Goal: Find contact information

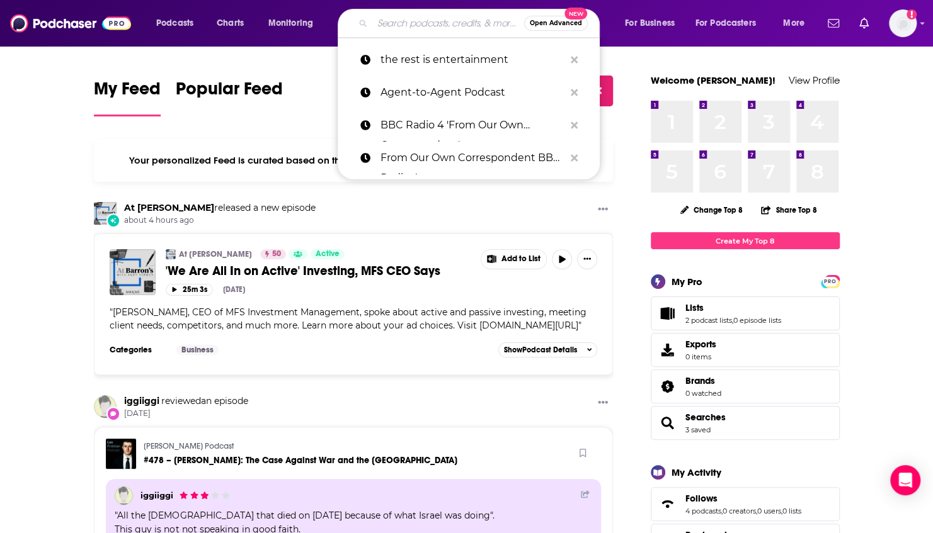
click at [423, 29] on input "Search podcasts, credits, & more..." at bounding box center [448, 23] width 152 height 20
paste input "Designing Homework [PERSON_NAME]: Top Trends in Home Study Spaces for 2025"
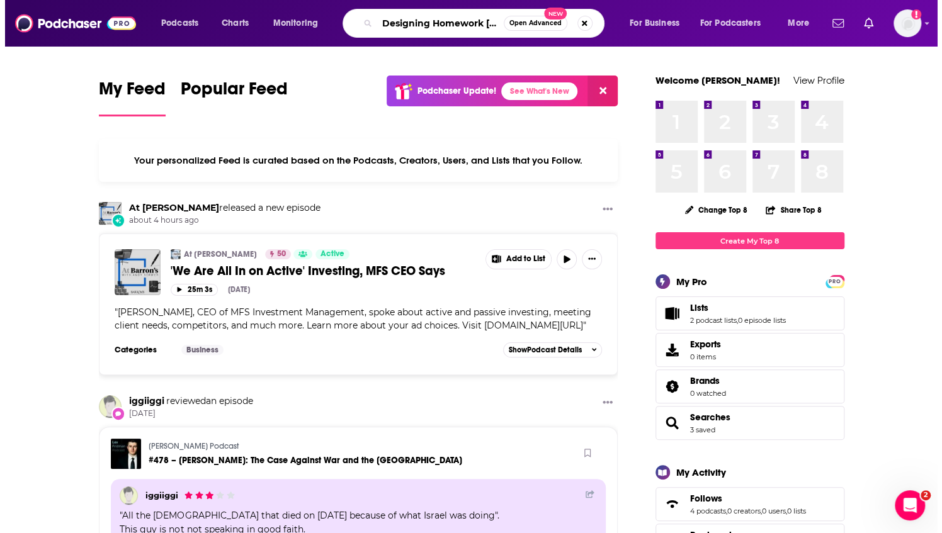
scroll to position [0, 222]
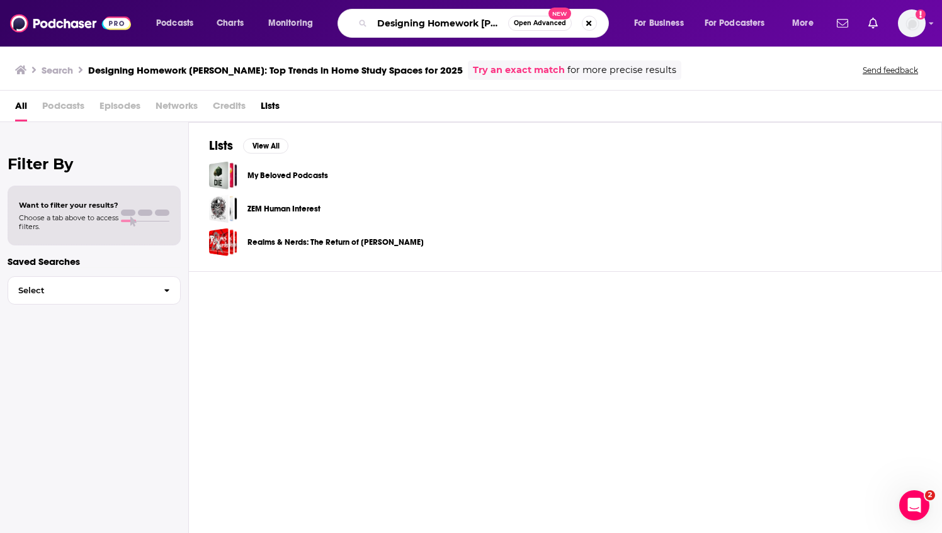
click at [452, 31] on input "Designing Homework [PERSON_NAME]: Top Trends in Home Study Spaces for 2025" at bounding box center [440, 23] width 136 height 20
type input "amateur traveler"
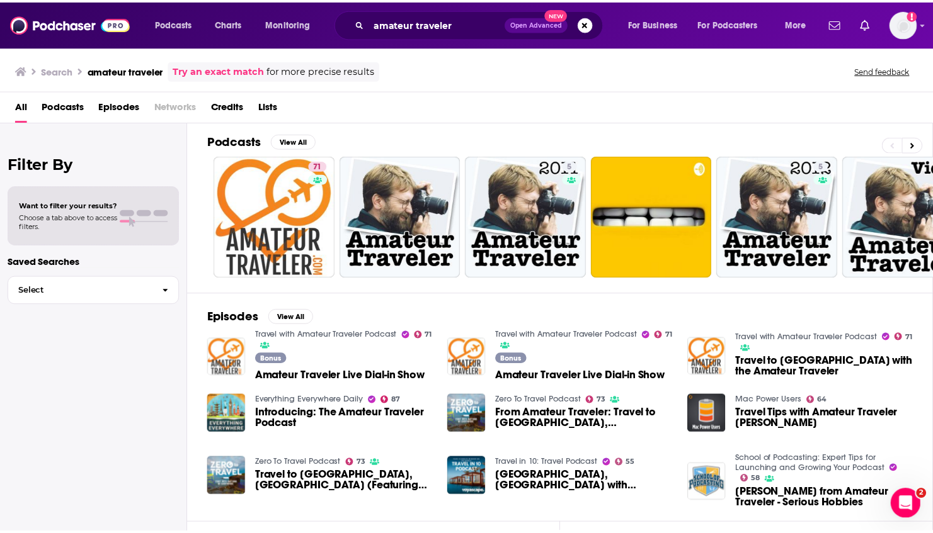
scroll to position [5, 0]
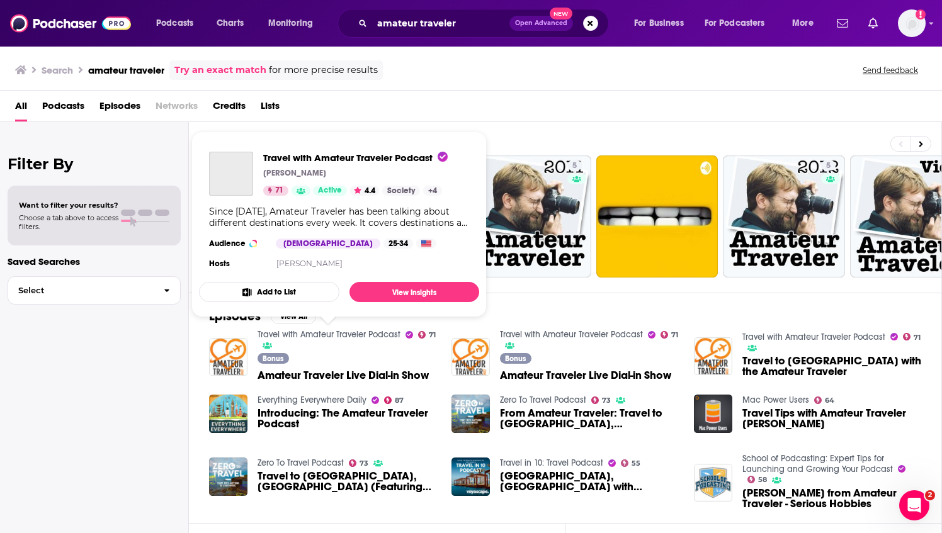
click at [339, 334] on link "Travel with Amateur Traveler Podcast" at bounding box center [329, 334] width 143 height 11
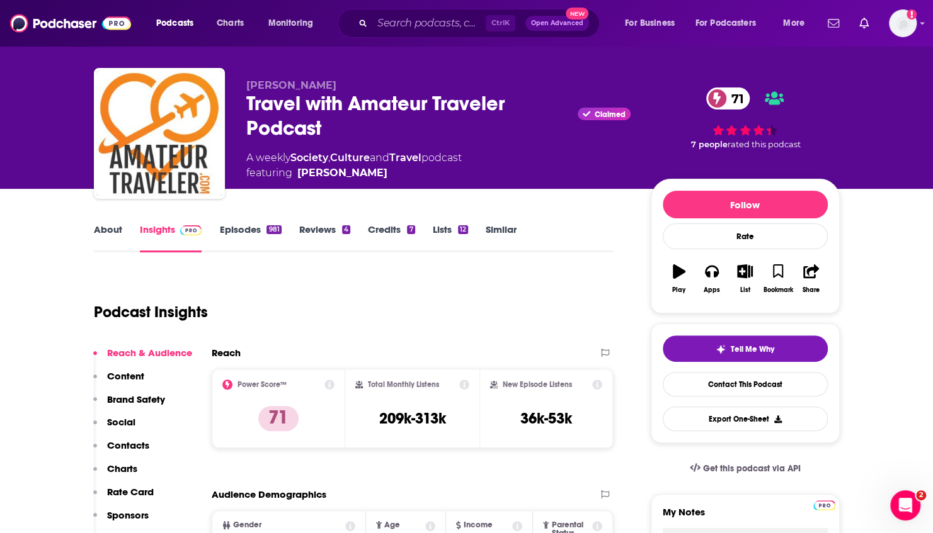
scroll to position [17, 0]
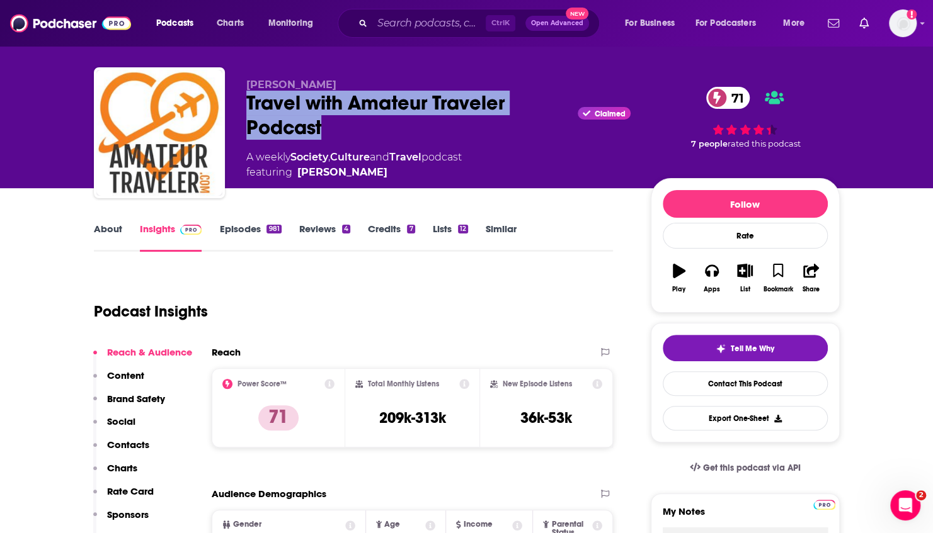
drag, startPoint x: 353, startPoint y: 130, endPoint x: 242, endPoint y: 99, distance: 115.1
click at [242, 99] on div "[PERSON_NAME] Travel with Amateur Traveler Podcast Claimed 71 A weekly Society …" at bounding box center [467, 135] width 746 height 136
copy h2 "Travel with Amateur Traveler Podcast"
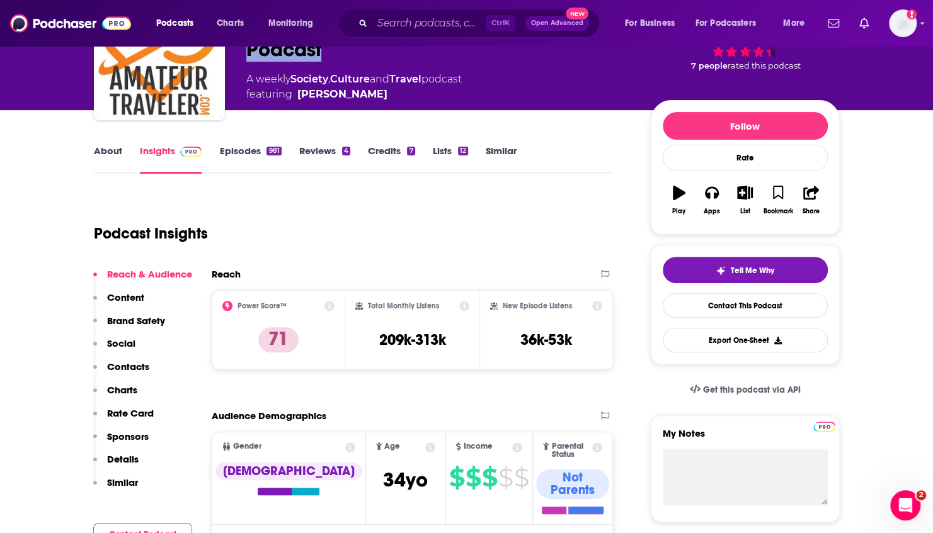
scroll to position [0, 0]
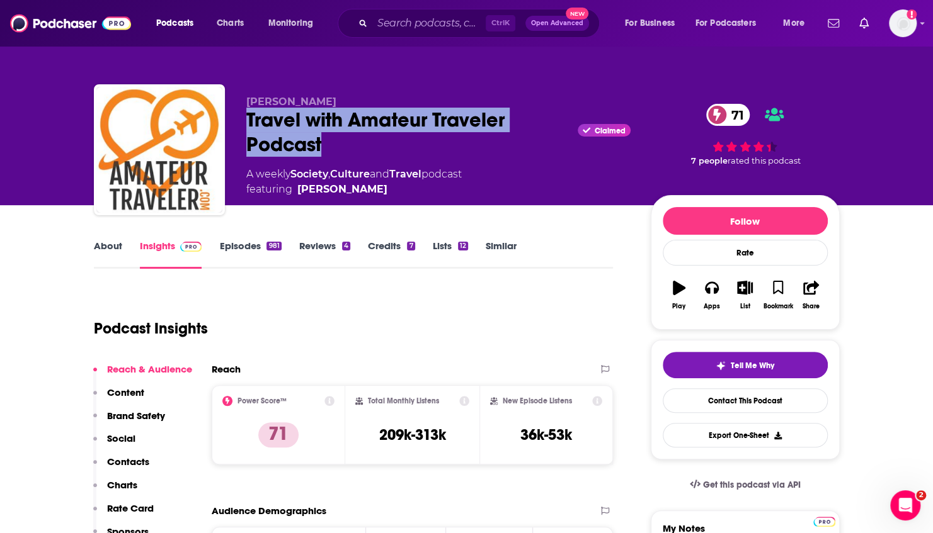
drag, startPoint x: 353, startPoint y: 96, endPoint x: 244, endPoint y: 99, distance: 109.0
click at [244, 99] on div "[PERSON_NAME] Travel with Amateur Traveler Podcast Claimed 71 A weekly Society …" at bounding box center [467, 152] width 746 height 136
copy span "[PERSON_NAME]"
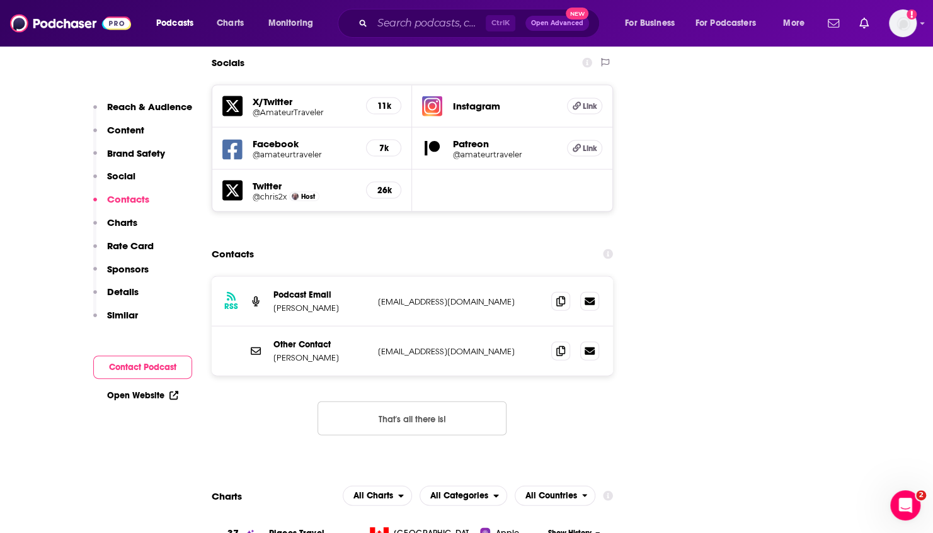
scroll to position [1459, 0]
drag, startPoint x: 499, startPoint y: 295, endPoint x: 375, endPoint y: 298, distance: 123.5
click at [375, 326] on div "Other Contact [PERSON_NAME] [EMAIL_ADDRESS][DOMAIN_NAME] [EMAIL_ADDRESS][DOMAIN…" at bounding box center [413, 350] width 402 height 49
copy p "[EMAIL_ADDRESS][DOMAIN_NAME]"
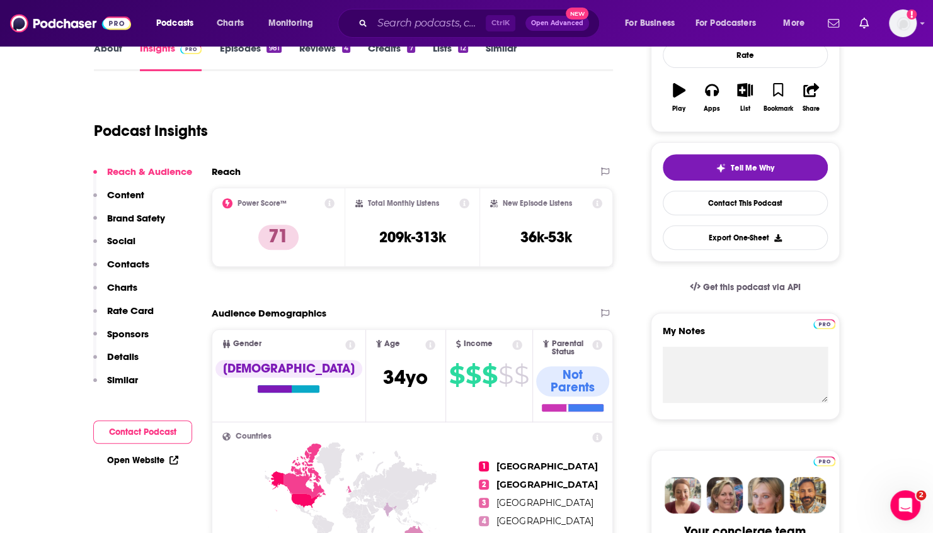
scroll to position [198, 0]
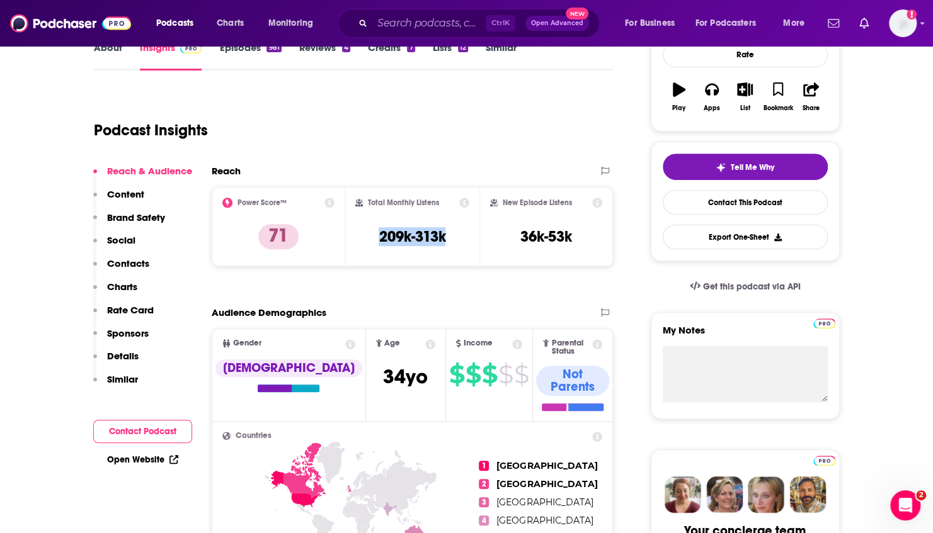
drag, startPoint x: 465, startPoint y: 248, endPoint x: 378, endPoint y: 247, distance: 86.9
click at [378, 247] on div "Total Monthly Listens 209k-313k" at bounding box center [412, 227] width 114 height 58
copy h3 "209k-313k"
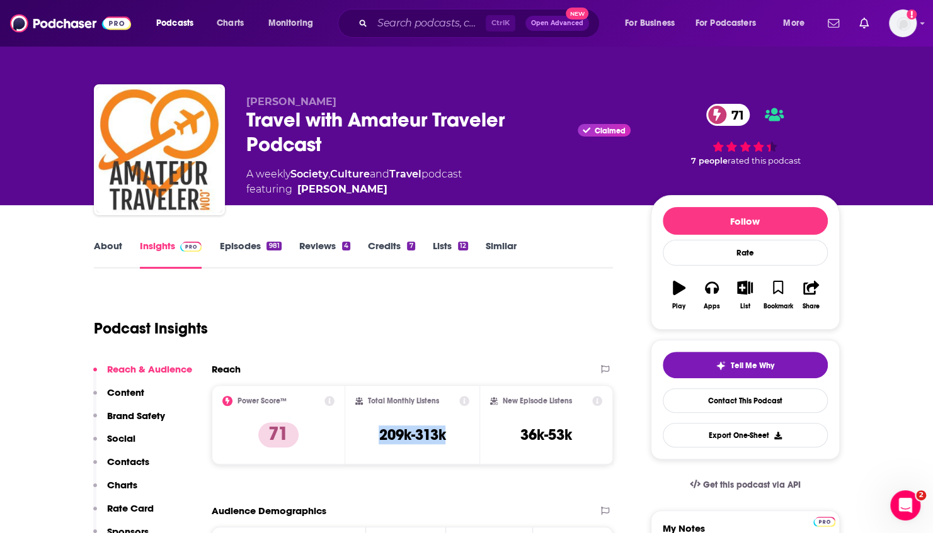
click at [115, 251] on link "About" at bounding box center [108, 254] width 28 height 29
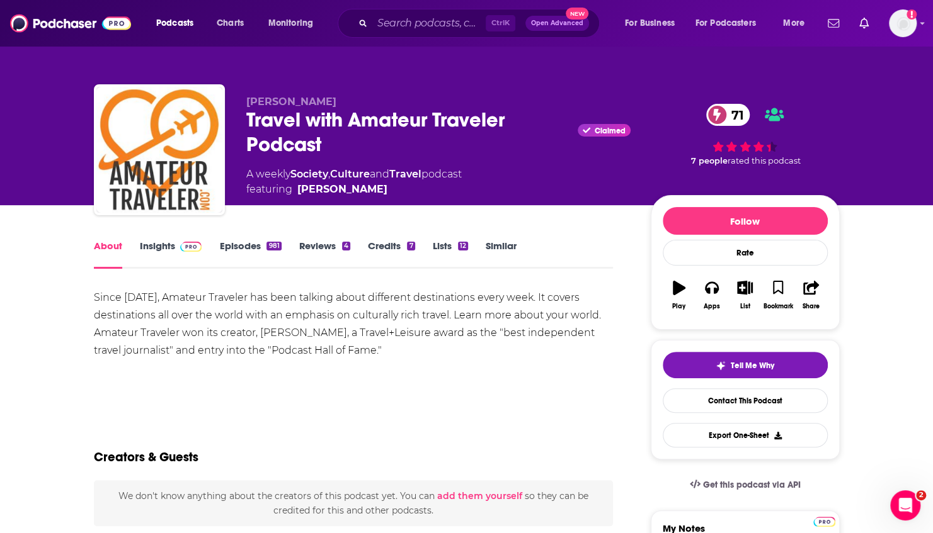
scroll to position [6, 0]
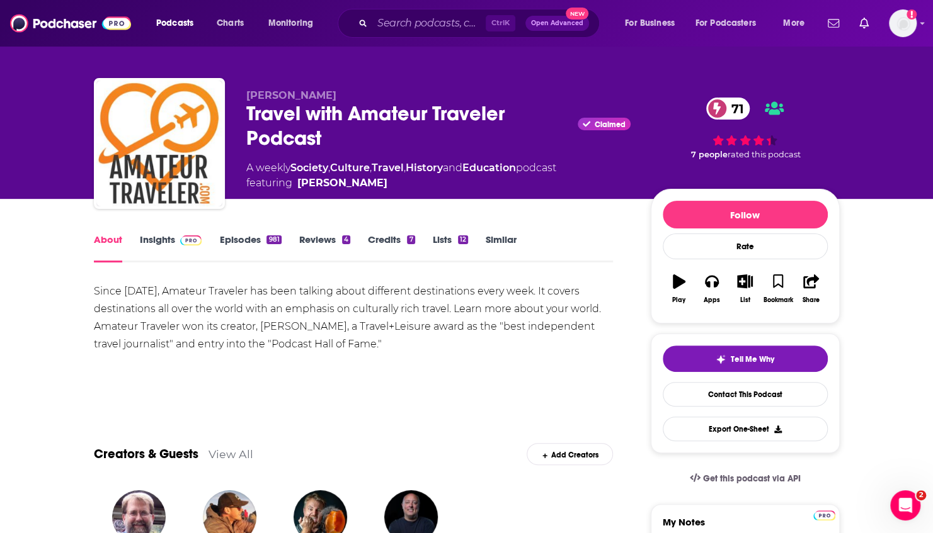
drag, startPoint x: 76, startPoint y: 293, endPoint x: 458, endPoint y: 341, distance: 385.9
copy div "Since [DATE], Amateur Traveler has been talking about different destinations ev…"
click at [421, 33] on div "Ctrl K Open Advanced New" at bounding box center [469, 23] width 262 height 29
click at [425, 25] on input "Search podcasts, credits, & more..." at bounding box center [428, 23] width 113 height 20
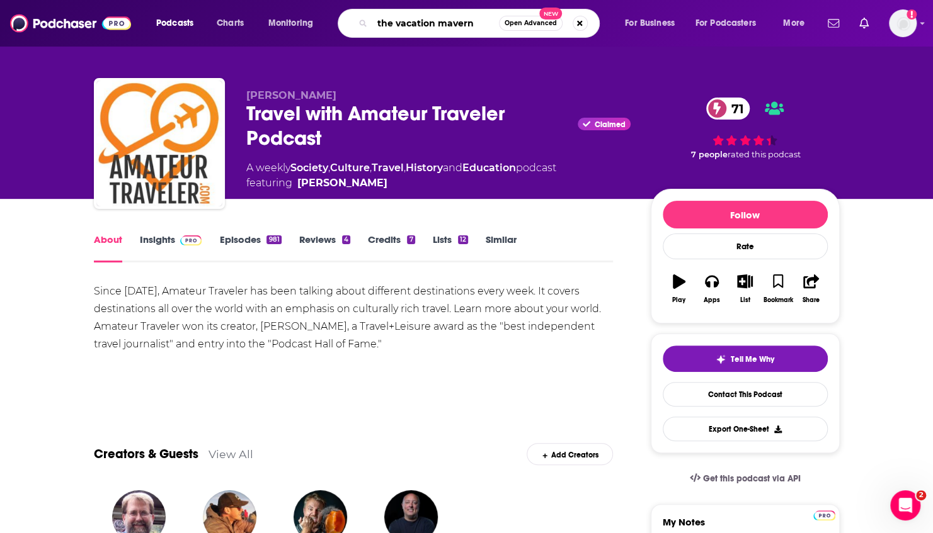
type input "the vacation maverns"
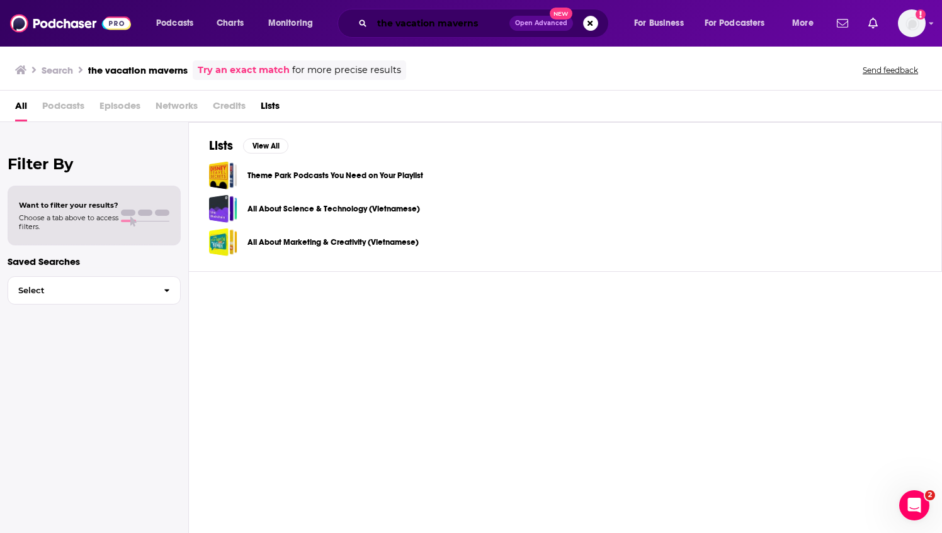
click at [436, 29] on input "the vacation maverns" at bounding box center [440, 23] width 137 height 20
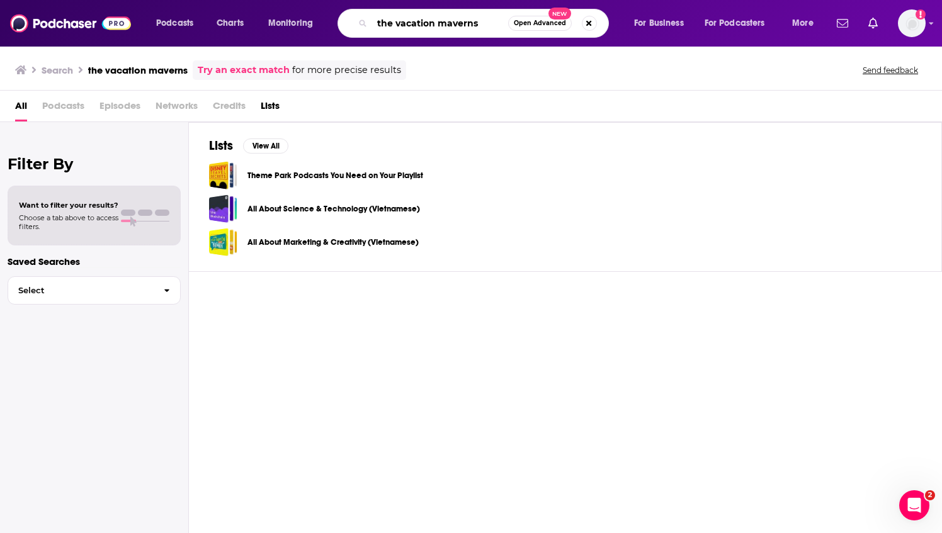
click at [436, 29] on input "the vacation maverns" at bounding box center [440, 23] width 136 height 20
paste input "acation Mavens"
type input "Vacation Mavens"
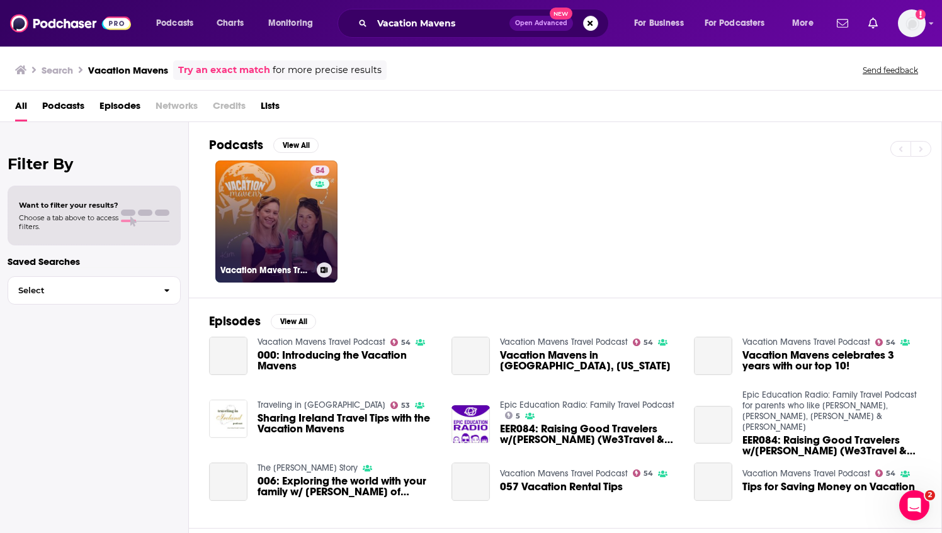
click at [280, 225] on link "54 Vacation Mavens Travel Podcast" at bounding box center [276, 222] width 122 height 122
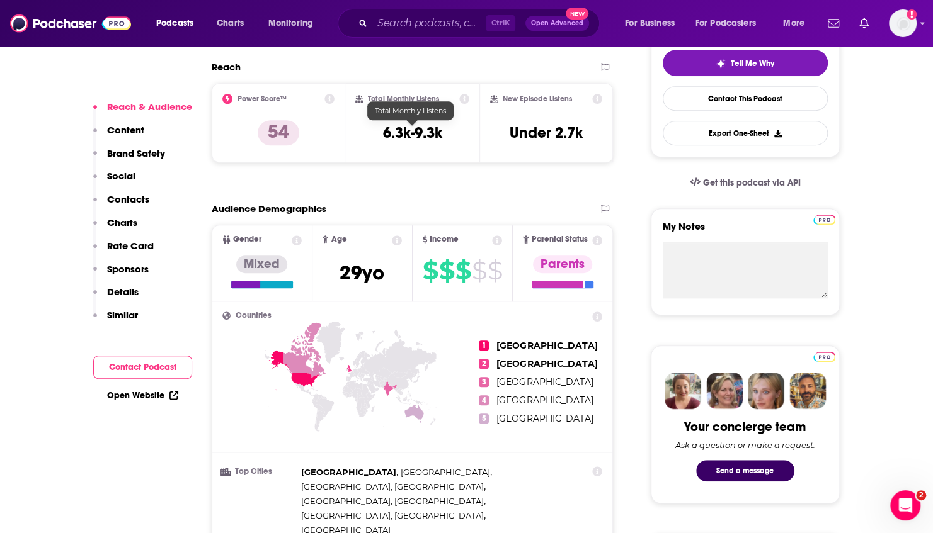
scroll to position [302, 0]
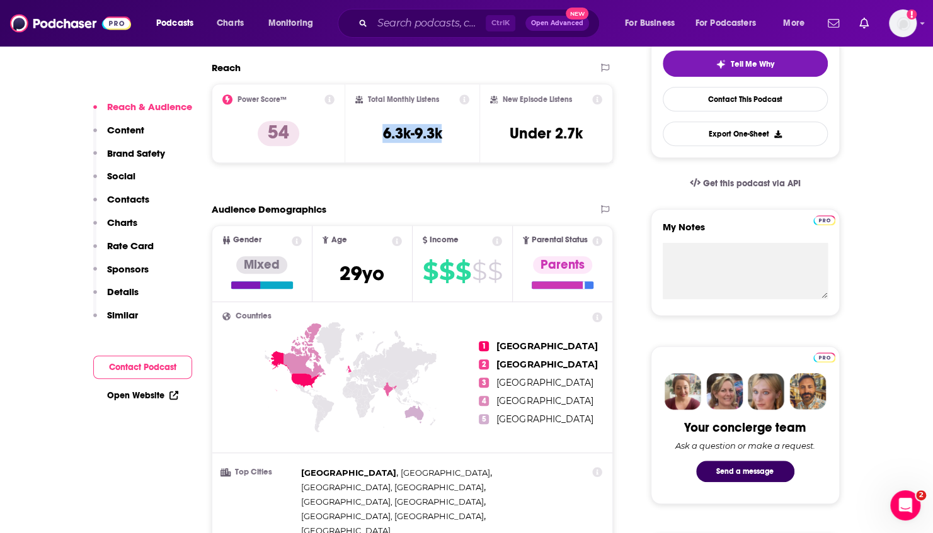
drag, startPoint x: 456, startPoint y: 135, endPoint x: 368, endPoint y: 136, distance: 88.2
click at [368, 136] on div "Total Monthly Listens 6.3k-9.3k" at bounding box center [412, 123] width 114 height 58
copy h3 "6.3k-9.3k"
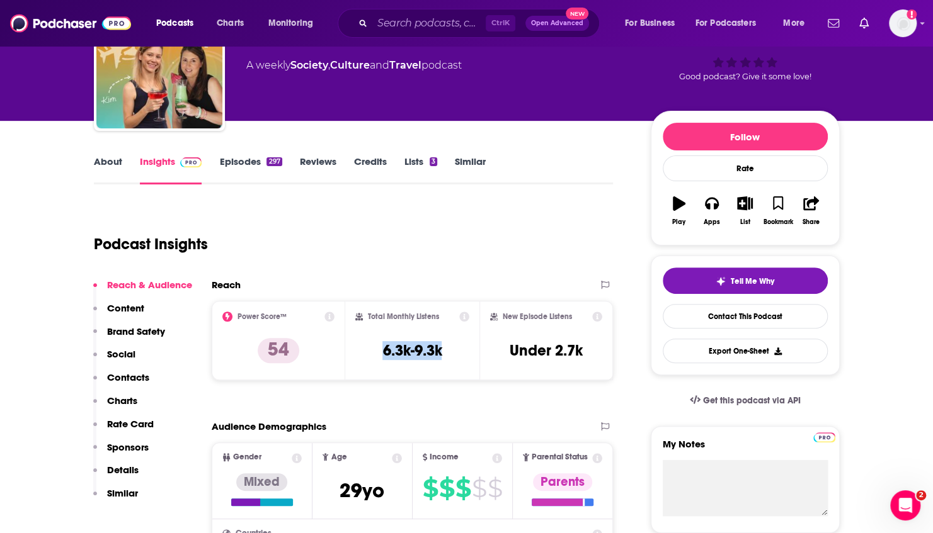
scroll to position [84, 0]
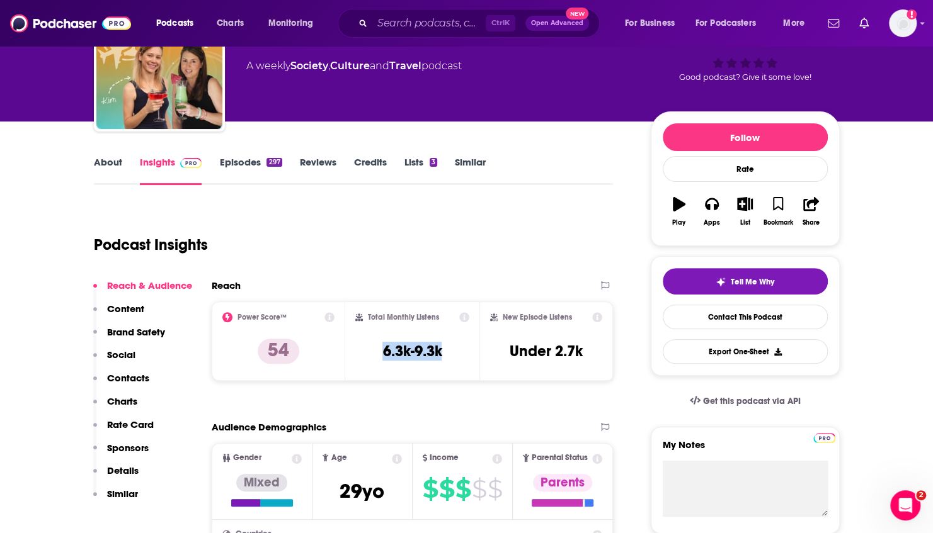
click at [104, 167] on link "About" at bounding box center [108, 170] width 28 height 29
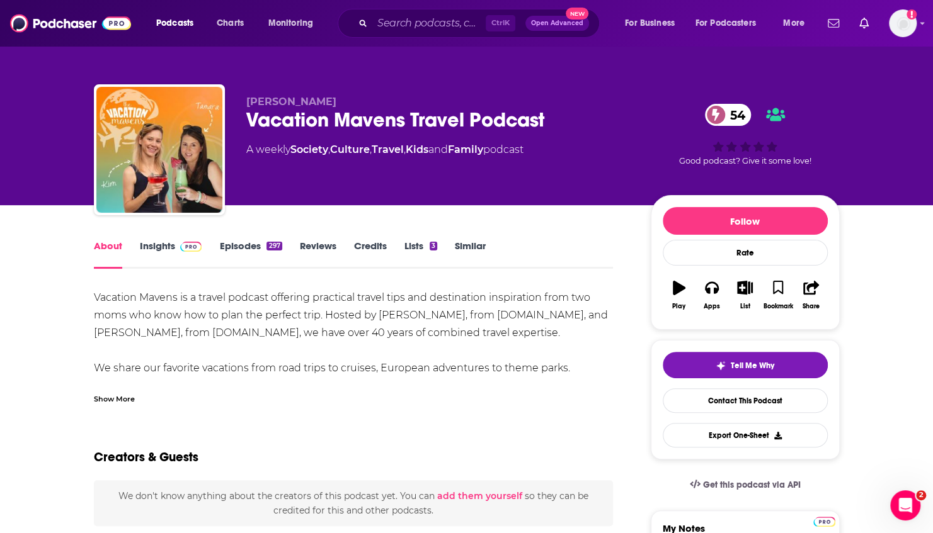
click at [154, 253] on link "Insights" at bounding box center [171, 254] width 62 height 29
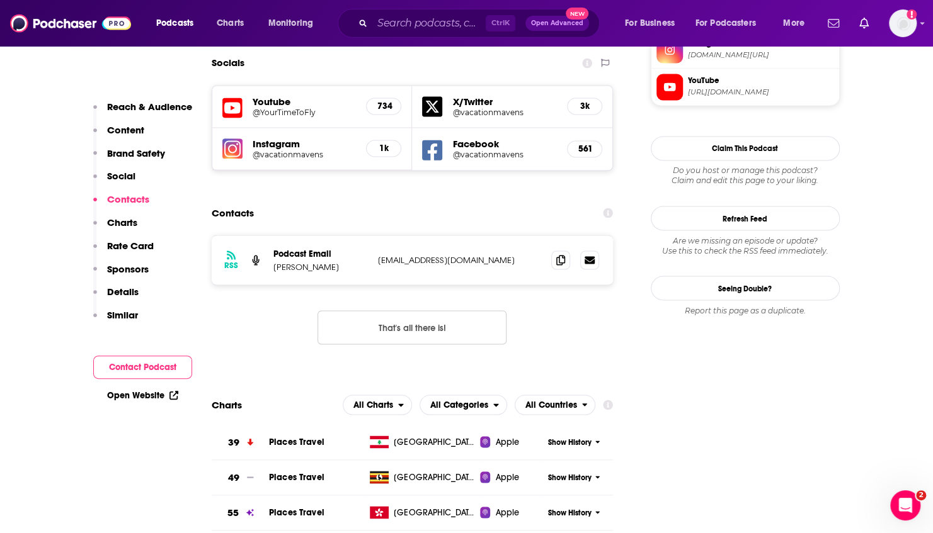
scroll to position [1202, 0]
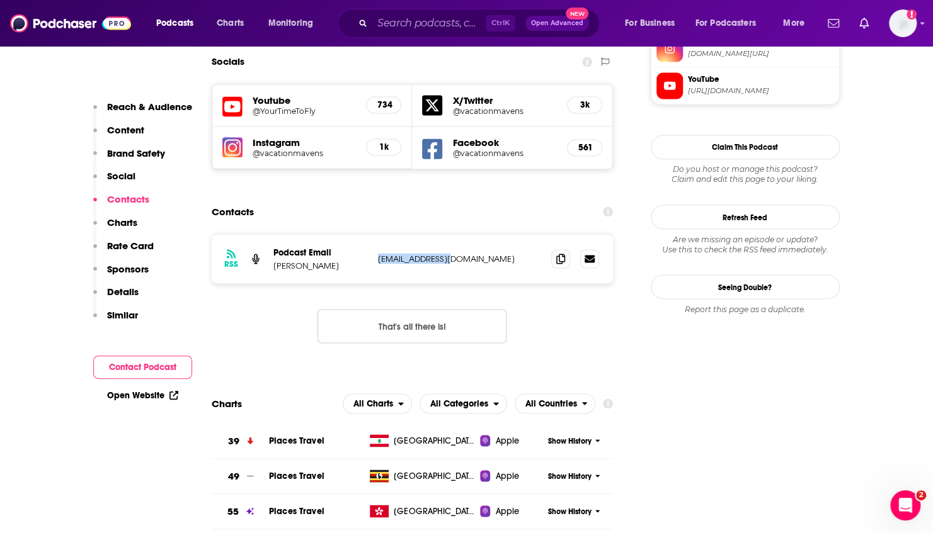
drag, startPoint x: 465, startPoint y: 201, endPoint x: 375, endPoint y: 200, distance: 89.4
click at [375, 234] on div "RSS Podcast Email [PERSON_NAME] [EMAIL_ADDRESS][DOMAIN_NAME] [EMAIL_ADDRESS][DO…" at bounding box center [413, 258] width 402 height 49
copy p "[EMAIL_ADDRESS][DOMAIN_NAME]"
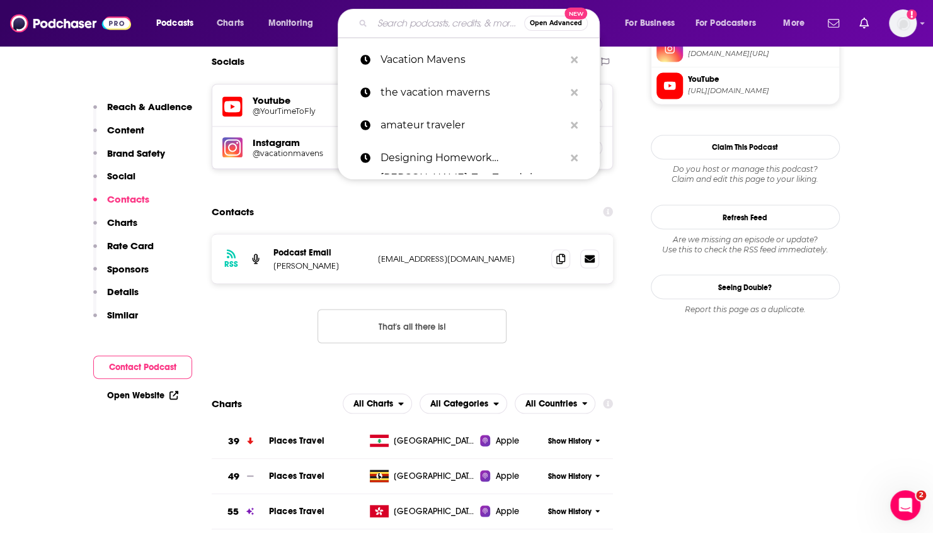
click at [460, 28] on input "Search podcasts, credits, & more..." at bounding box center [448, 23] width 152 height 20
paste input "The Travel Diaries with [PERSON_NAME]"
type input "The Travel Diaries with [PERSON_NAME]"
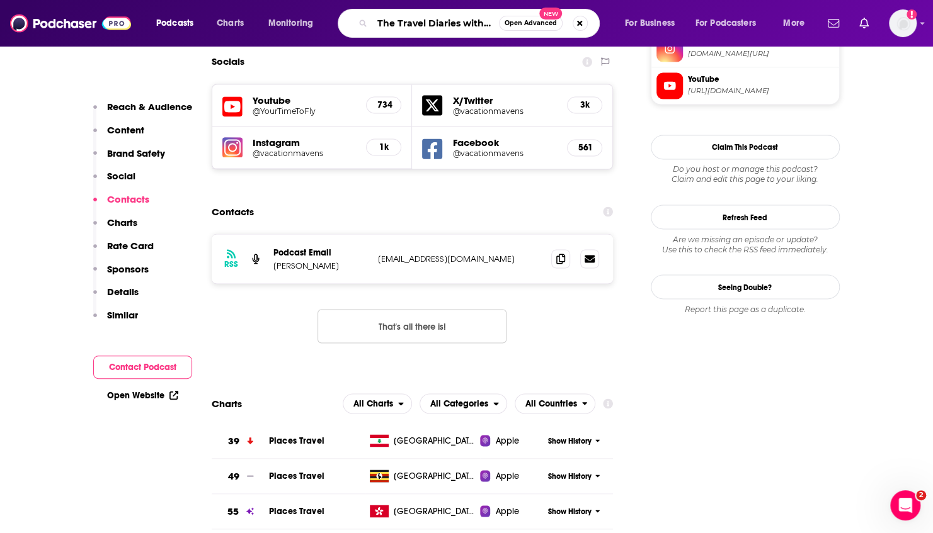
scroll to position [0, 71]
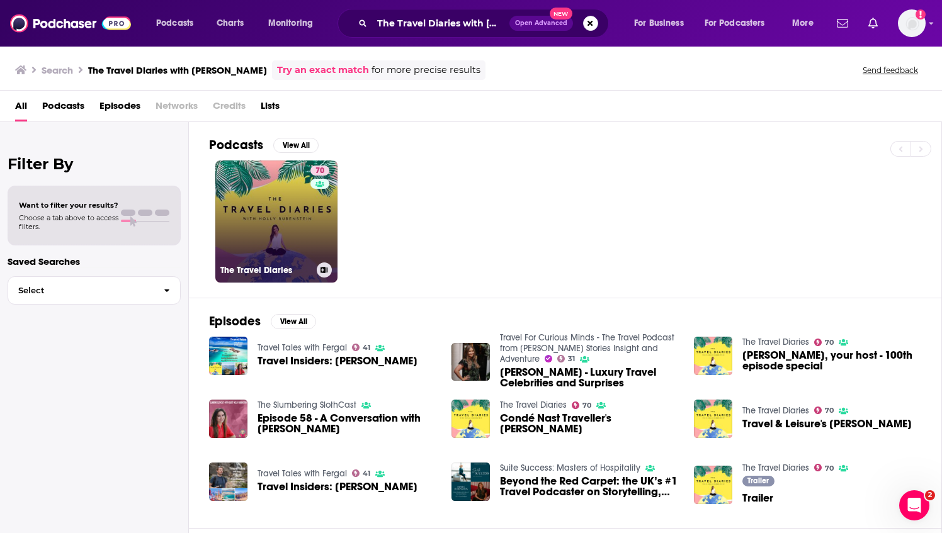
click at [275, 210] on link "70 The Travel Diaries" at bounding box center [276, 222] width 122 height 122
